Goal: Find specific page/section: Find specific page/section

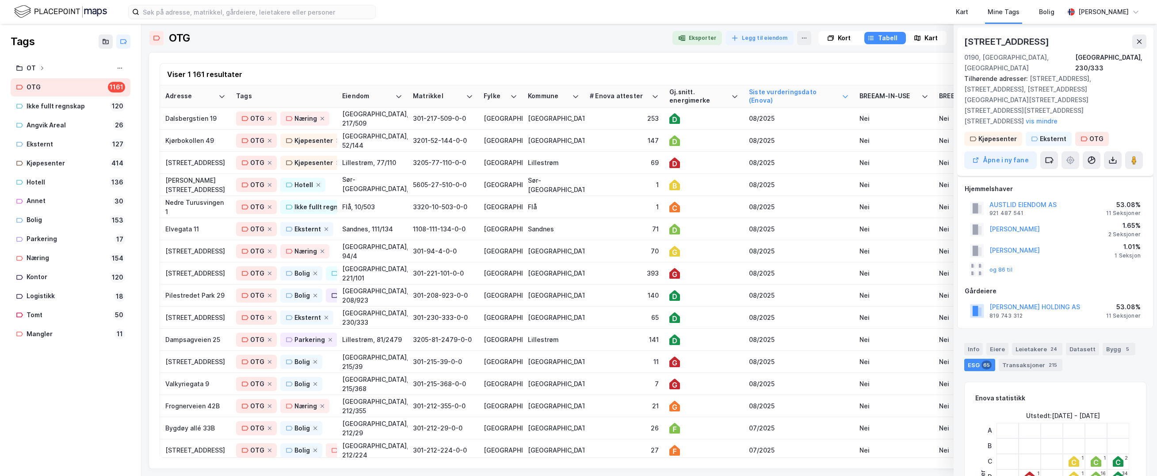
scroll to position [320, 0]
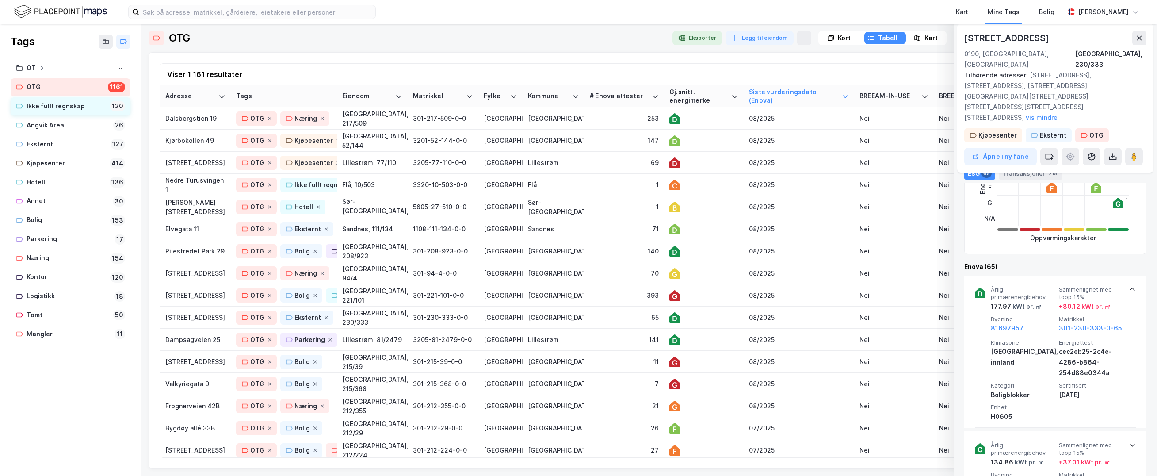
click at [58, 102] on div "Ikke fullt regnskap" at bounding box center [67, 106] width 80 height 11
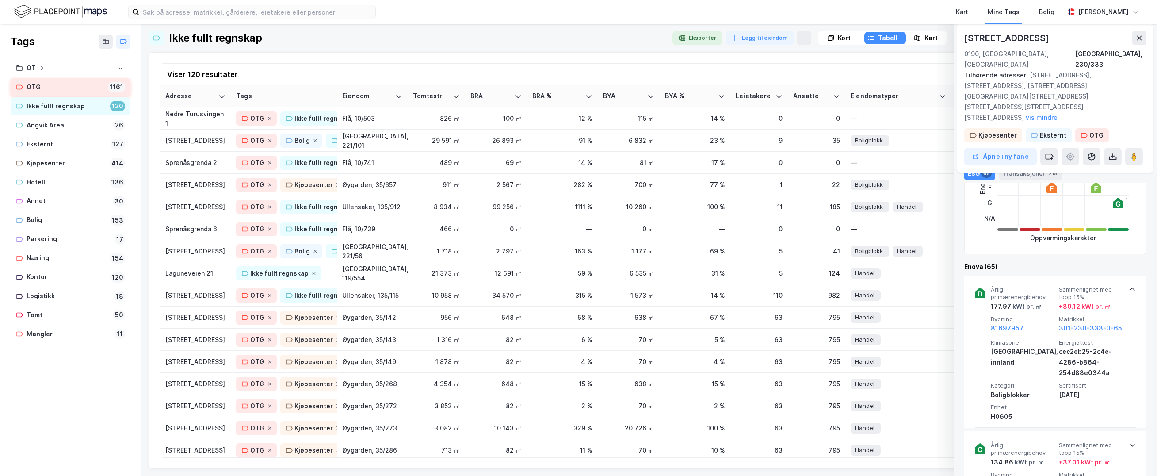
click at [50, 82] on div "OTG" at bounding box center [66, 87] width 78 height 11
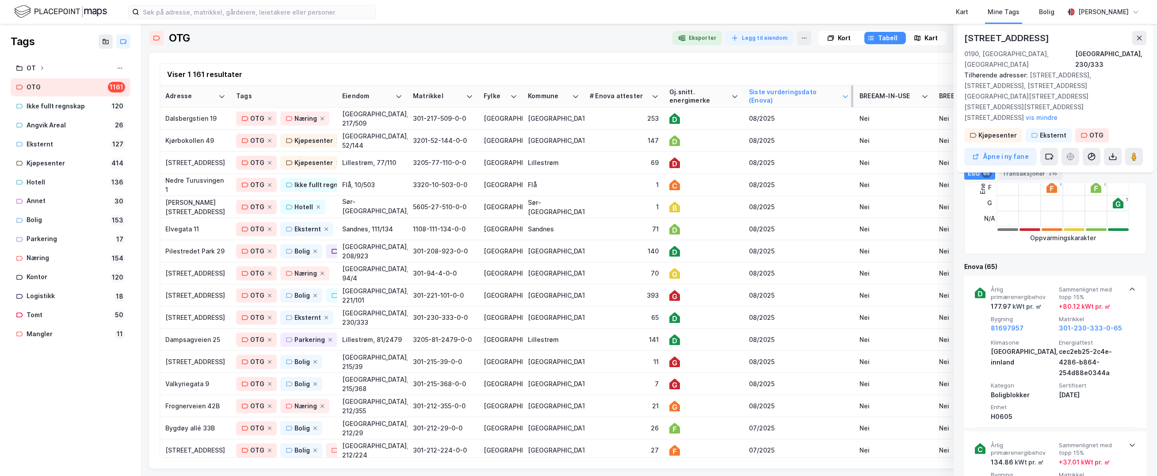
click at [774, 94] on div "Siste vurderingsdato (Enova)" at bounding box center [793, 96] width 89 height 16
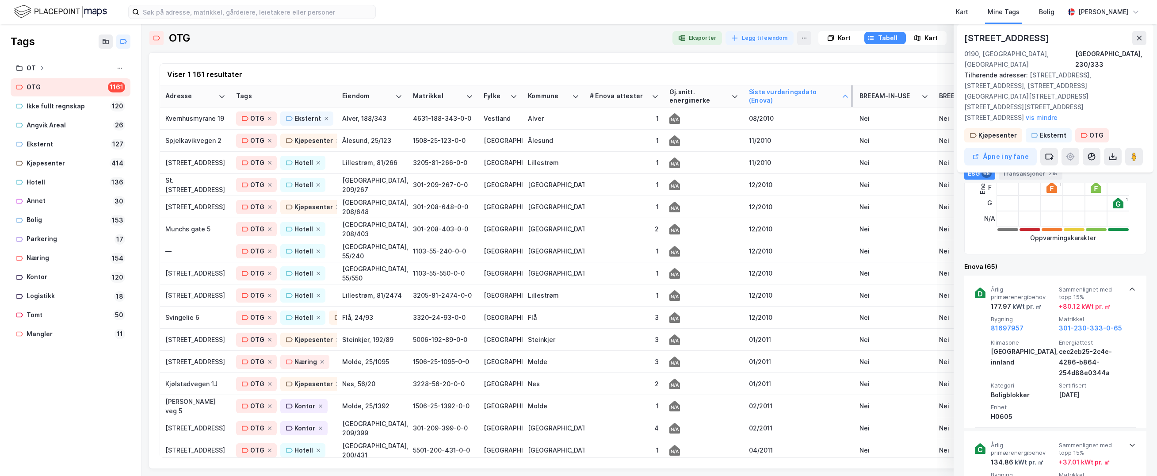
click at [774, 94] on div "Siste vurderingsdato (Enova)" at bounding box center [793, 96] width 89 height 16
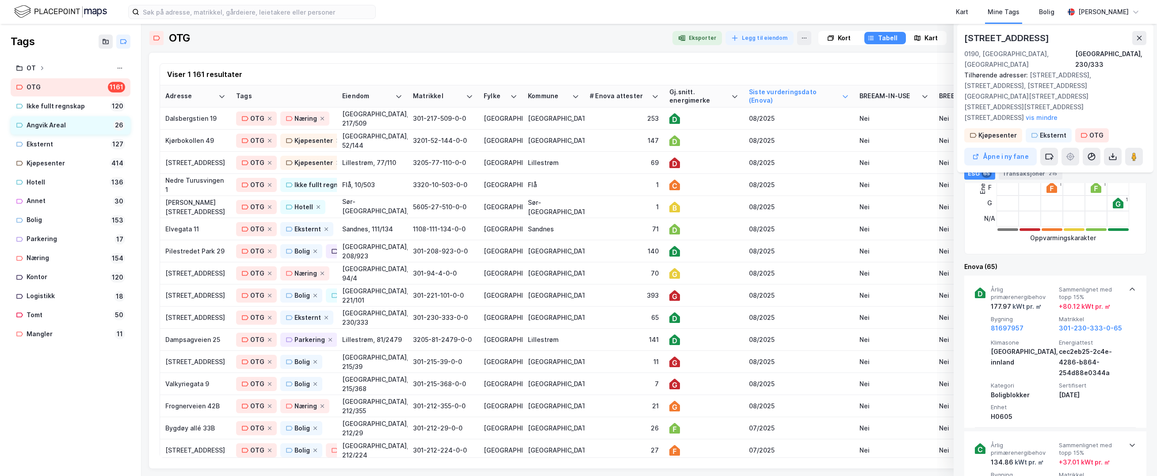
click at [45, 128] on div "Angvik Areal" at bounding box center [68, 125] width 83 height 11
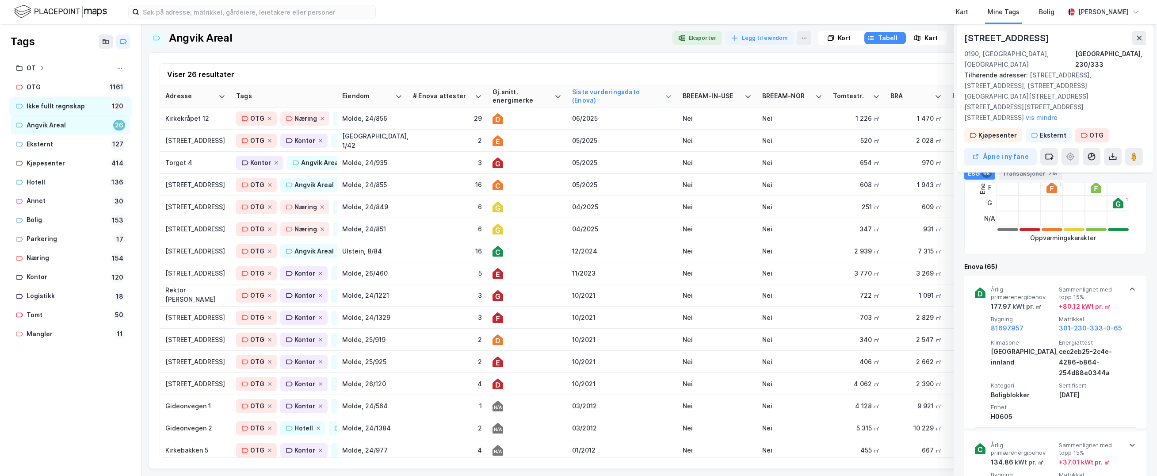
click at [46, 105] on div "Ikke fullt regnskap" at bounding box center [67, 106] width 80 height 11
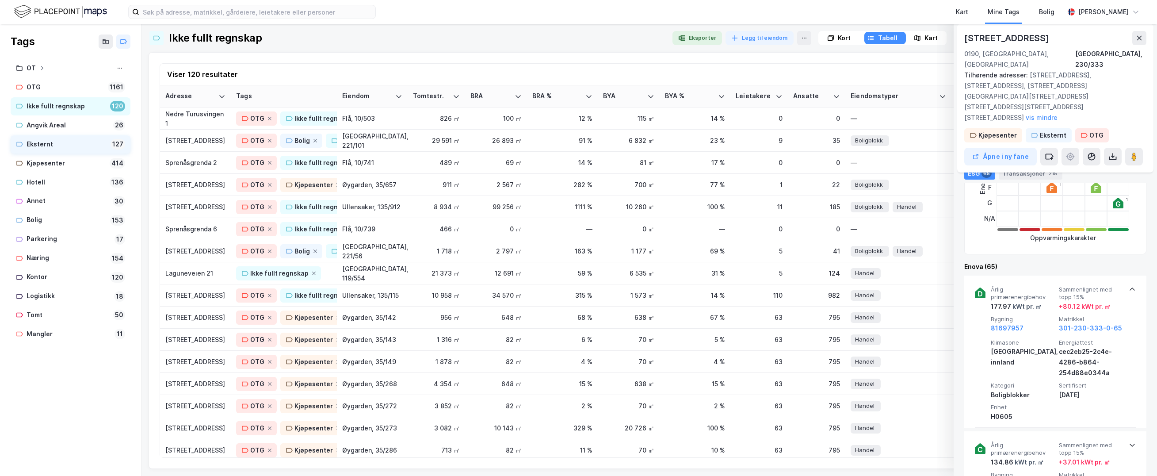
click at [36, 145] on div "Eksternt" at bounding box center [67, 144] width 80 height 11
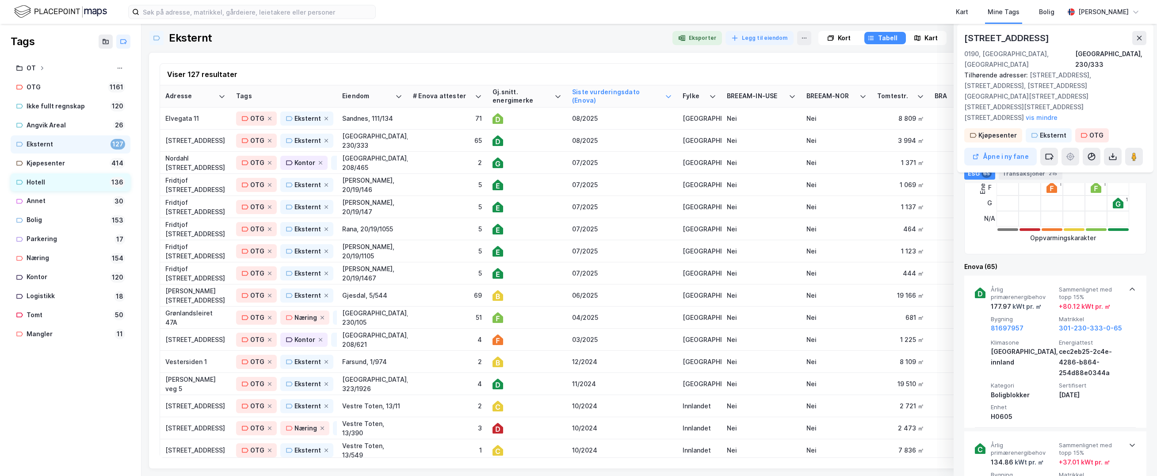
click at [45, 178] on div "Hotell" at bounding box center [67, 182] width 80 height 11
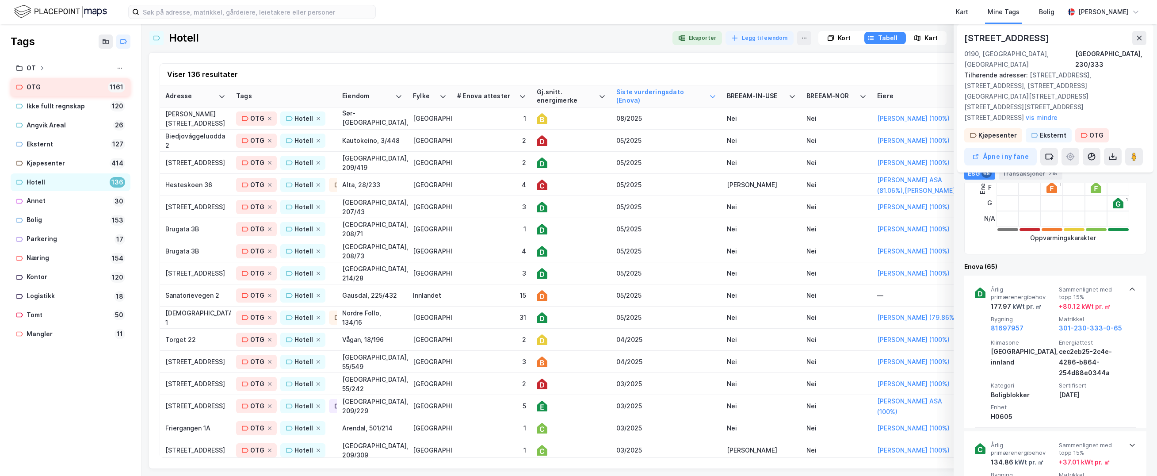
click at [42, 88] on div "OTG" at bounding box center [66, 87] width 78 height 11
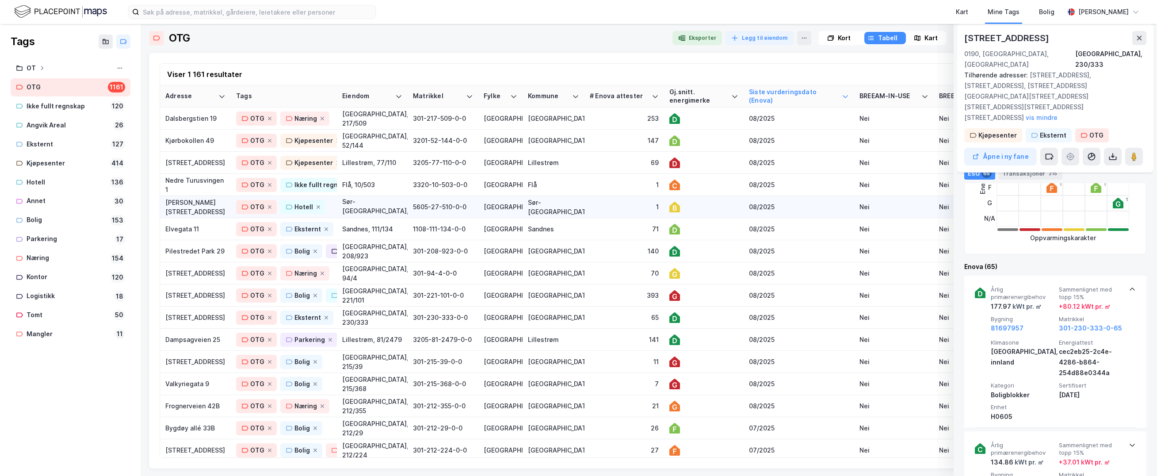
click at [606, 206] on div "1" at bounding box center [624, 206] width 69 height 9
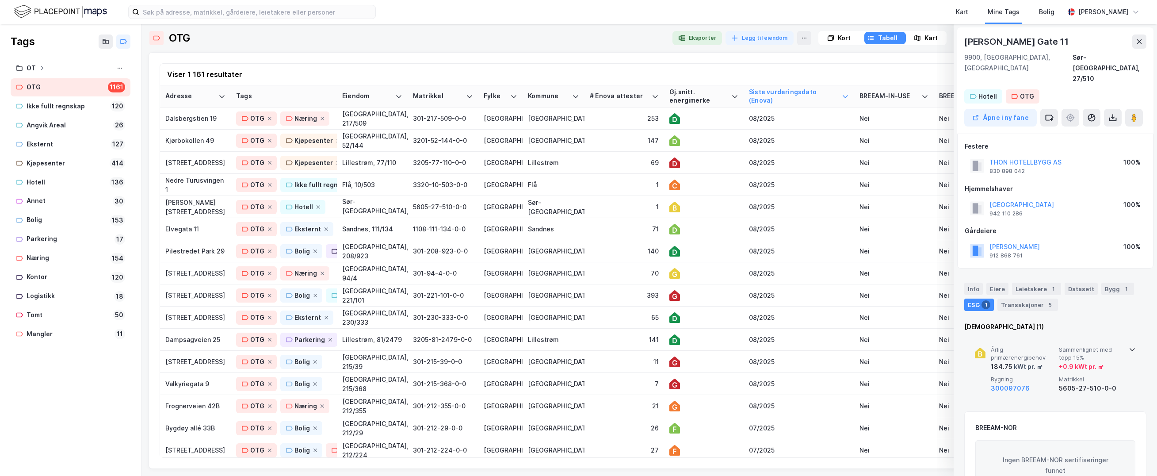
click at [1132, 346] on icon at bounding box center [1132, 349] width 7 height 7
click at [1131, 348] on icon at bounding box center [1132, 349] width 5 height 3
